Goal: Task Accomplishment & Management: Use online tool/utility

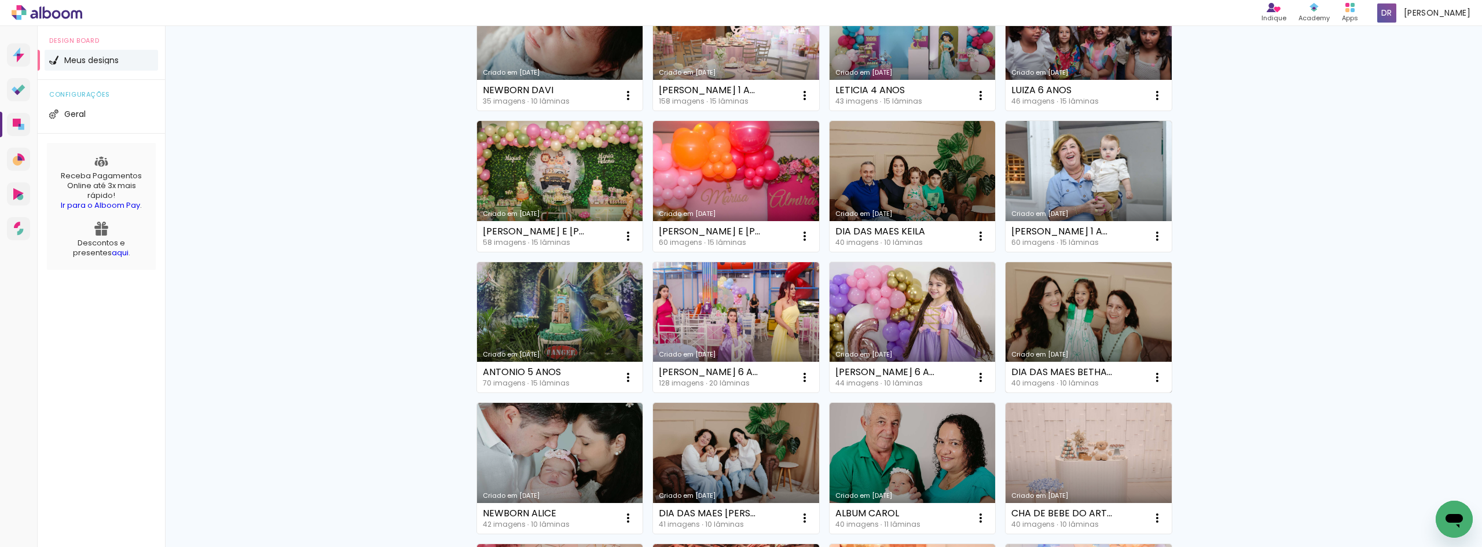
scroll to position [405, 0]
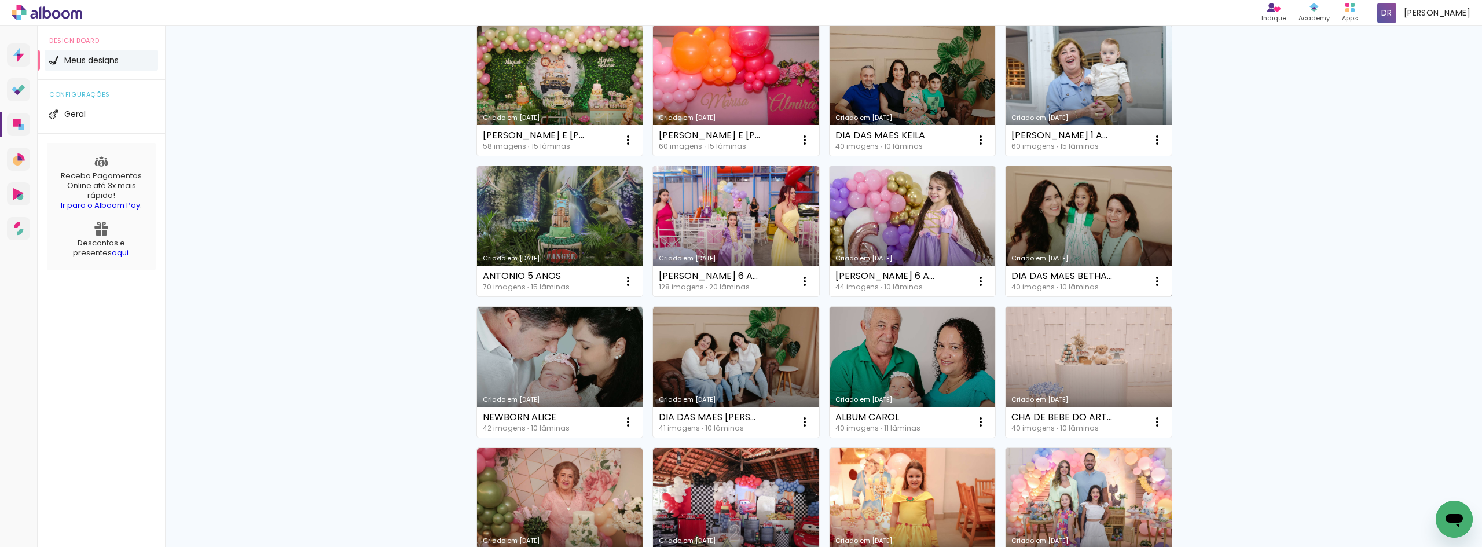
click at [1129, 206] on link "Criado em [DATE]" at bounding box center [1089, 231] width 166 height 131
